Goal: Navigation & Orientation: Find specific page/section

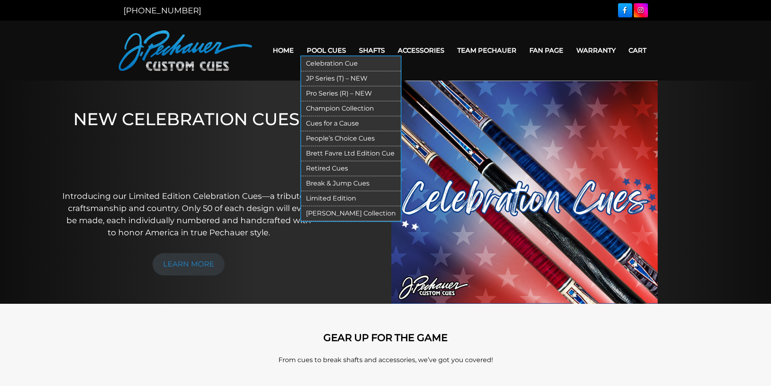
click at [328, 63] on link "Celebration Cue" at bounding box center [351, 63] width 100 height 15
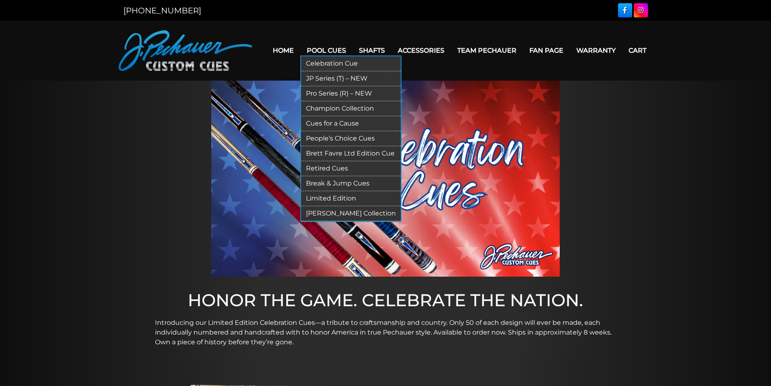
click at [339, 196] on link "Limited Edition" at bounding box center [351, 198] width 100 height 15
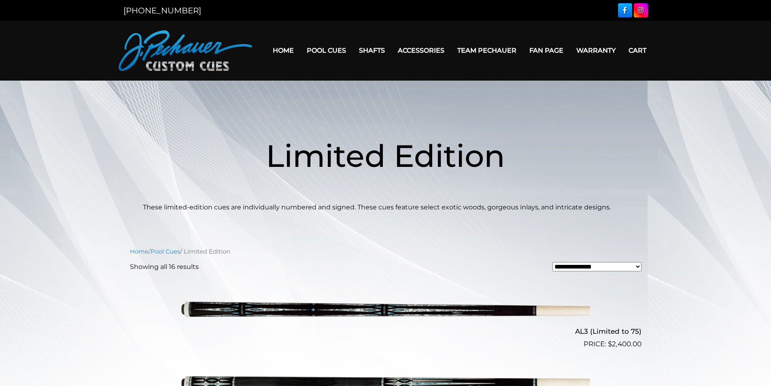
click at [187, 54] on img at bounding box center [186, 50] width 134 height 40
